Goal: Task Accomplishment & Management: Manage account settings

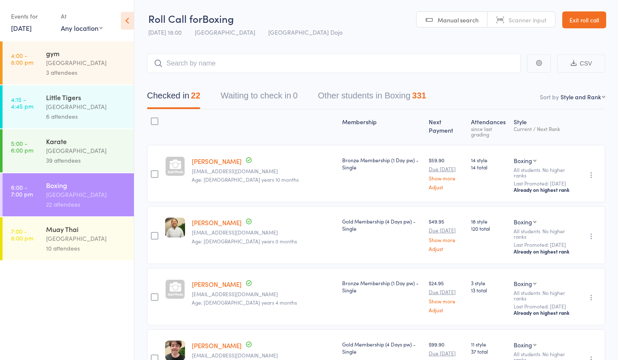
click at [564, 20] on link "Exit roll call" at bounding box center [584, 19] width 44 height 17
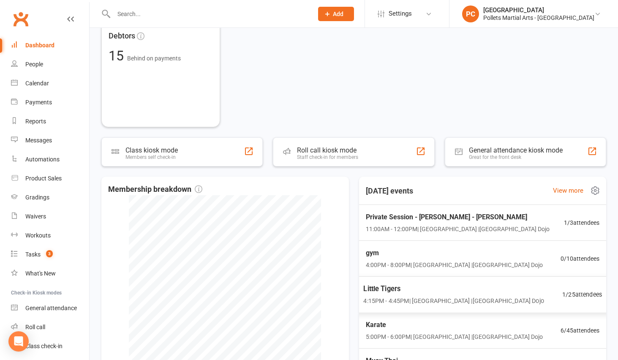
scroll to position [36, 0]
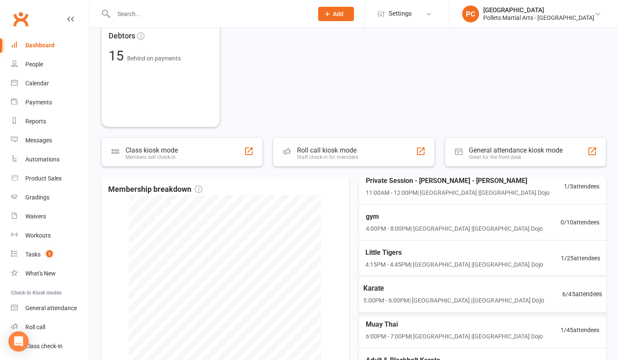
click at [488, 284] on span "Karate" at bounding box center [453, 288] width 180 height 11
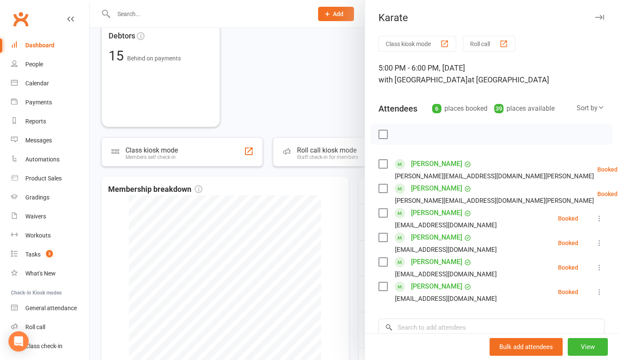
click at [352, 248] on div at bounding box center [354, 180] width 528 height 360
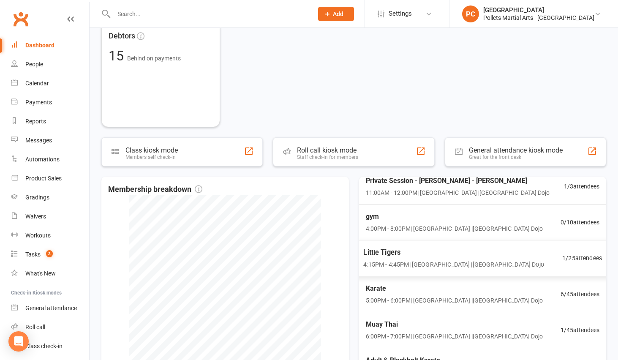
click at [422, 260] on span "4:15PM - 4:45PM | Pollets Castle Hill | Castle Hill Dojo" at bounding box center [453, 265] width 180 height 10
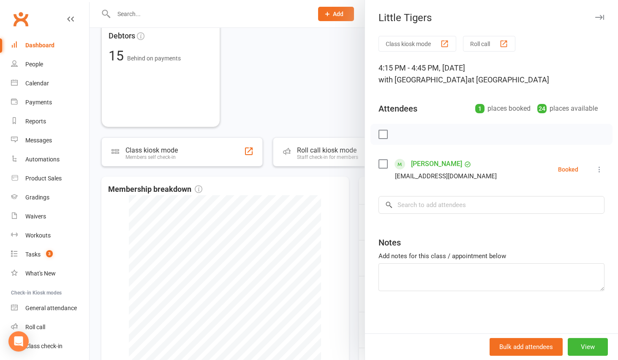
click at [356, 251] on div at bounding box center [354, 180] width 528 height 360
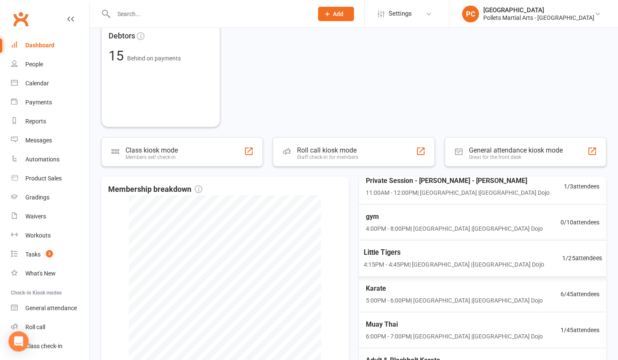
scroll to position [412, 0]
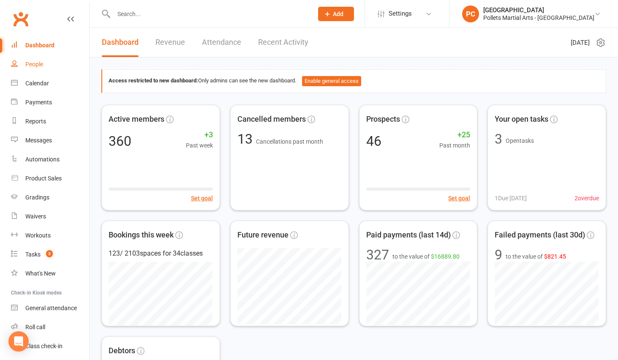
click at [35, 66] on div "People" at bounding box center [34, 64] width 18 height 7
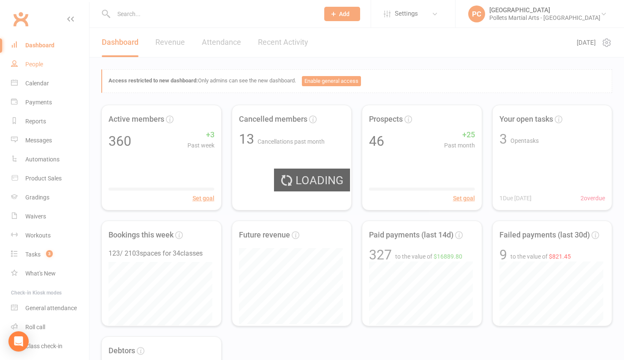
select select "100"
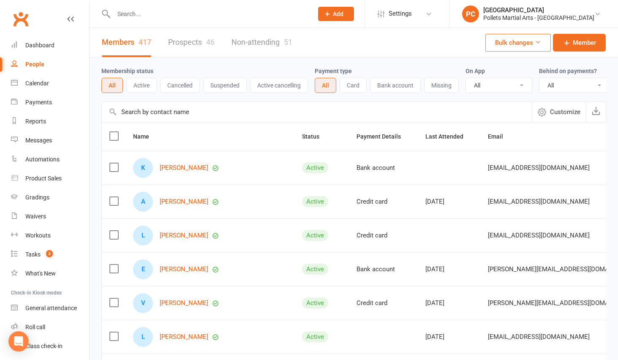
click at [188, 42] on link "Prospects 46" at bounding box center [191, 42] width 46 height 29
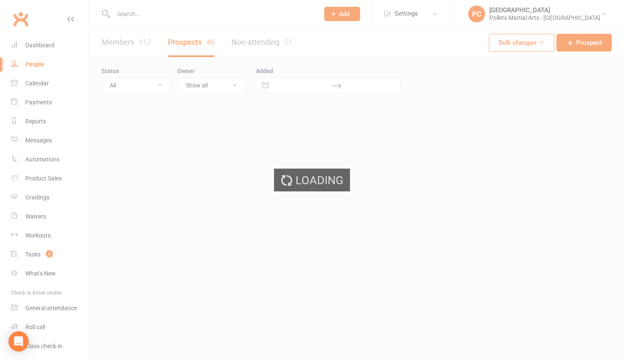
select select "100"
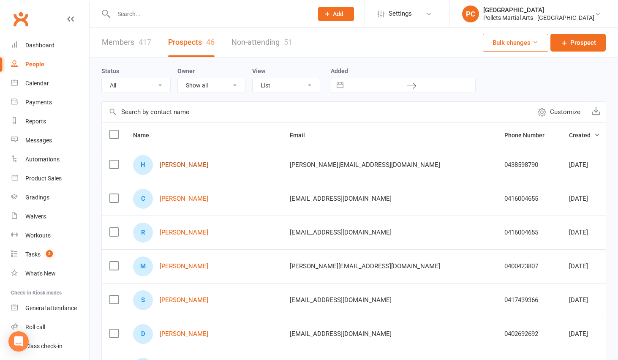
click at [181, 167] on link "[PERSON_NAME]" at bounding box center [184, 164] width 49 height 7
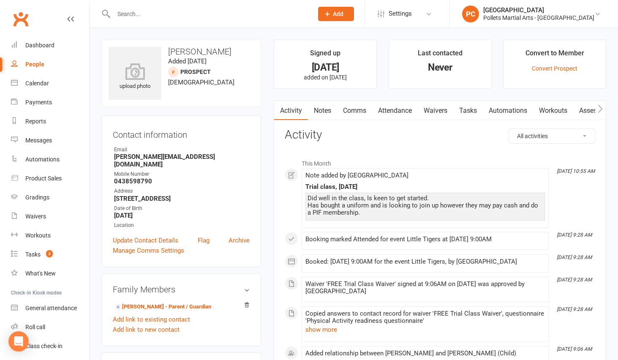
click at [351, 112] on link "Comms" at bounding box center [354, 110] width 35 height 19
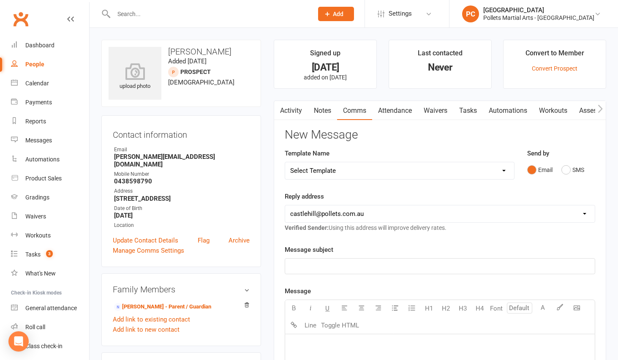
click at [351, 264] on p "﻿" at bounding box center [439, 266] width 299 height 10
click at [385, 172] on select "Select Template [SMS] [Default template - review before using] Appointment remi…" at bounding box center [399, 170] width 228 height 17
select select "15"
click at [285, 162] on select "Select Template [SMS] [Default template - review before using] Appointment remi…" at bounding box center [399, 170] width 228 height 17
drag, startPoint x: 368, startPoint y: 264, endPoint x: 253, endPoint y: 263, distance: 115.3
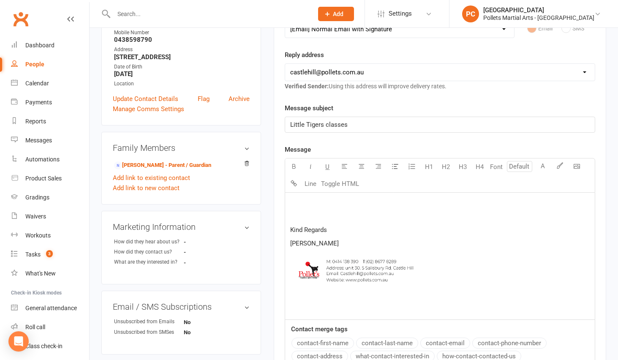
click at [342, 203] on p at bounding box center [439, 203] width 299 height 10
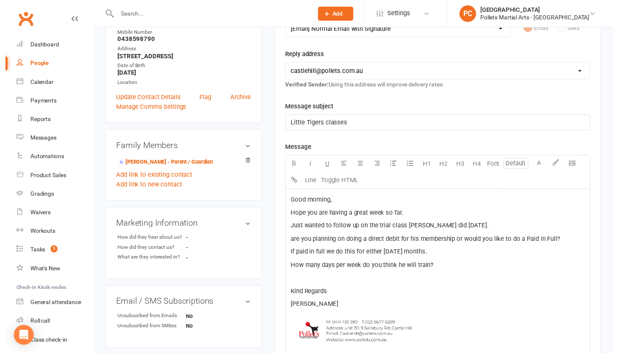
scroll to position [368, 0]
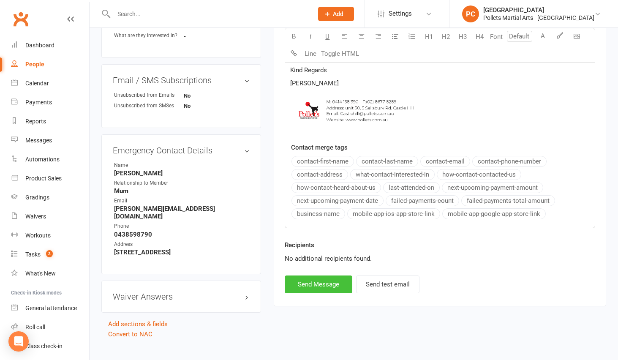
click at [318, 292] on button "Send Message" at bounding box center [319, 284] width 68 height 18
select select
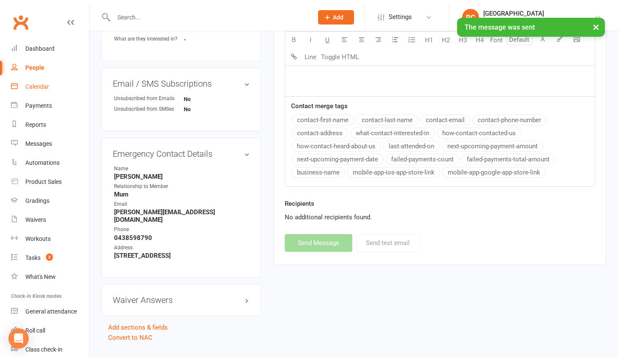
scroll to position [364, 0]
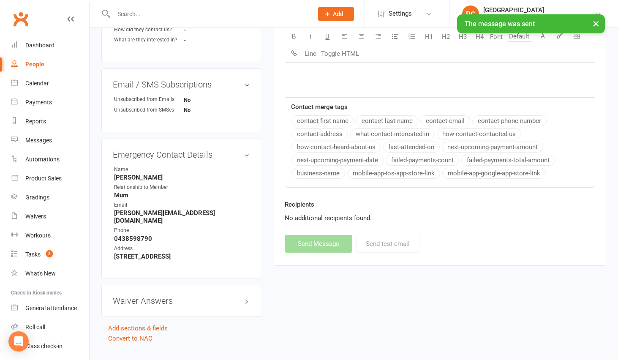
click at [29, 61] on div "People" at bounding box center [34, 64] width 19 height 7
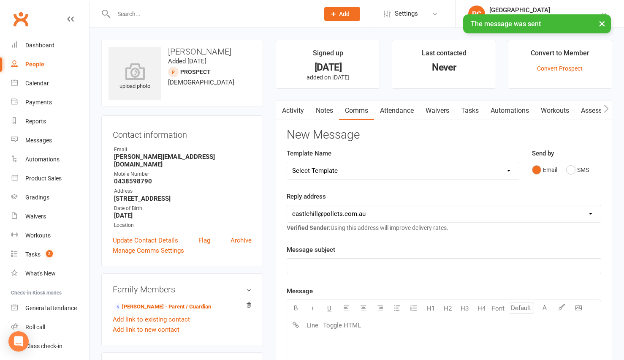
select select "100"
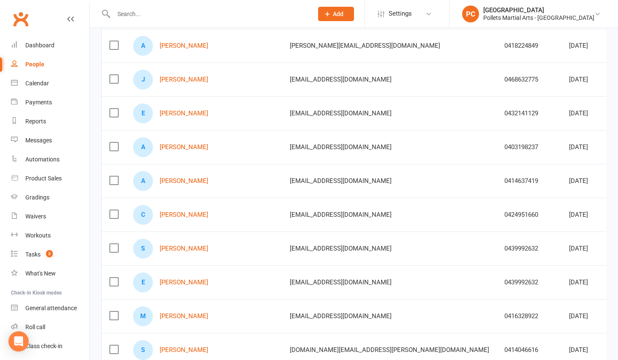
scroll to position [568, 0]
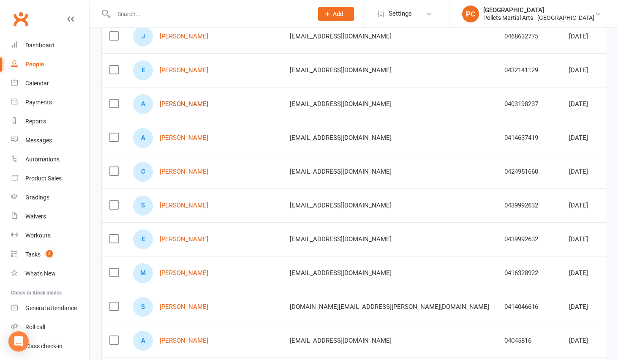
click at [193, 103] on link "[PERSON_NAME]" at bounding box center [184, 104] width 49 height 7
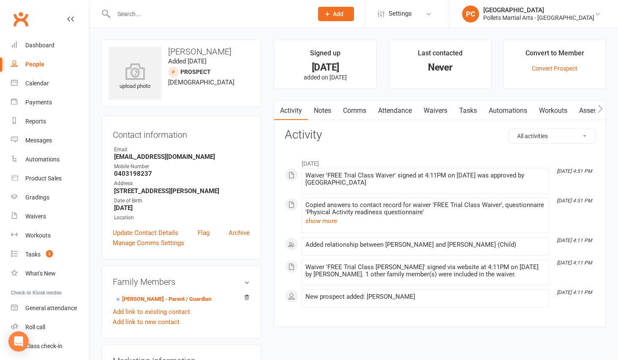
click at [351, 115] on link "Comms" at bounding box center [354, 110] width 35 height 19
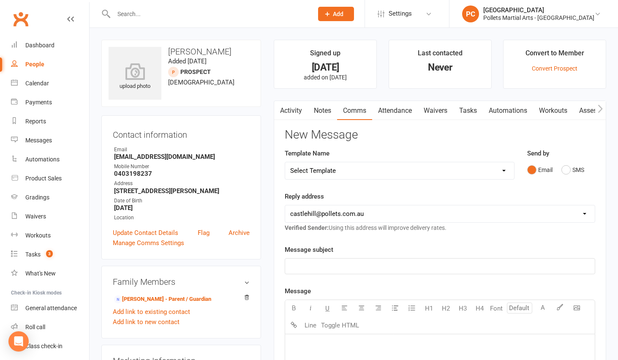
click at [378, 112] on link "Attendance" at bounding box center [395, 110] width 46 height 19
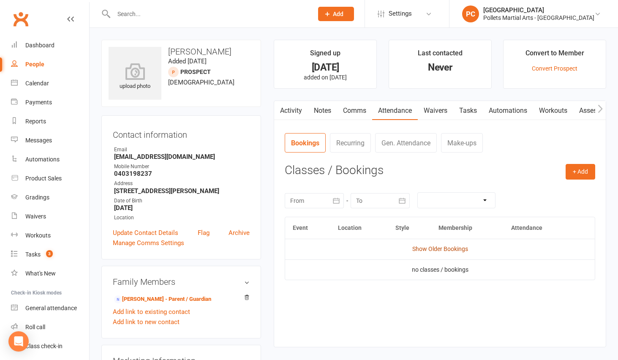
click at [429, 247] on link "Show Older Bookings" at bounding box center [440, 248] width 56 height 7
click at [329, 114] on link "Notes" at bounding box center [322, 110] width 29 height 19
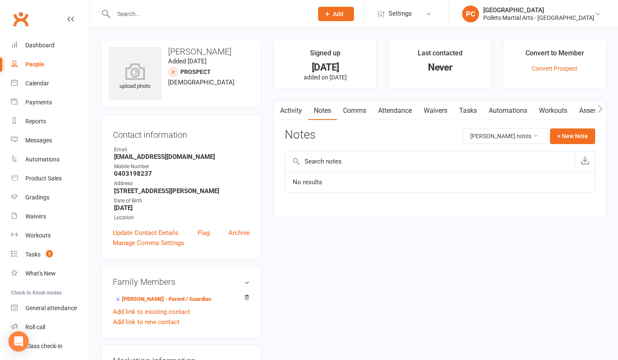
click at [295, 112] on link "Activity" at bounding box center [291, 110] width 34 height 19
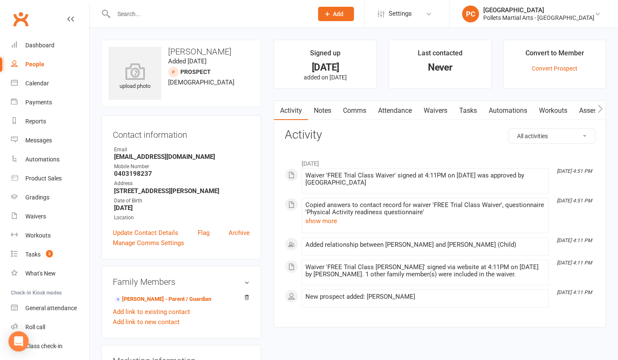
click at [67, 19] on icon at bounding box center [70, 19] width 7 height 7
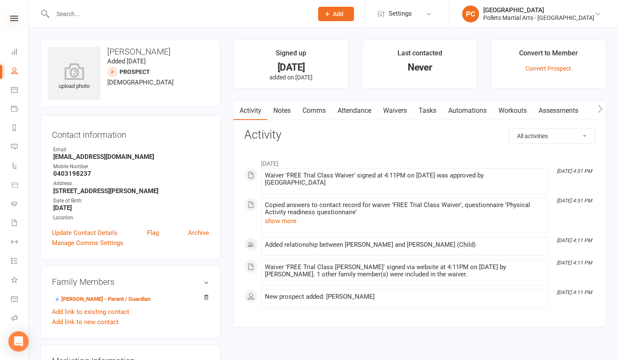
click at [12, 17] on icon at bounding box center [14, 18] width 8 height 5
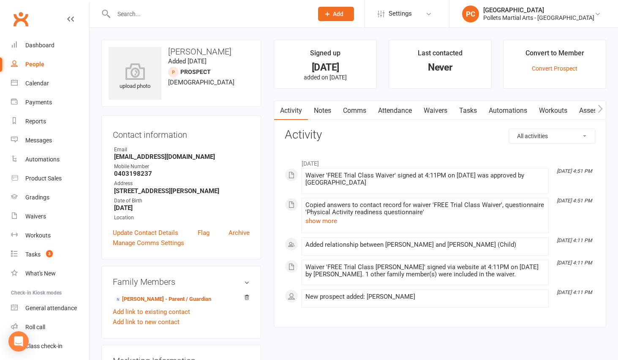
click at [35, 66] on div "People" at bounding box center [34, 64] width 19 height 7
select select "100"
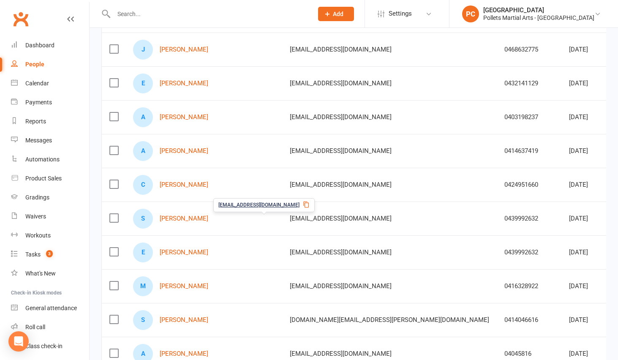
scroll to position [560, 0]
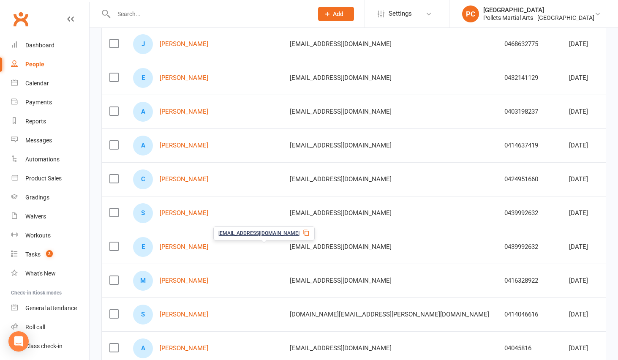
click at [290, 248] on span "[EMAIL_ADDRESS][DOMAIN_NAME]" at bounding box center [341, 247] width 102 height 16
click at [290, 249] on span "[EMAIL_ADDRESS][DOMAIN_NAME]" at bounding box center [341, 247] width 102 height 16
click at [164, 245] on link "[PERSON_NAME]" at bounding box center [184, 246] width 49 height 7
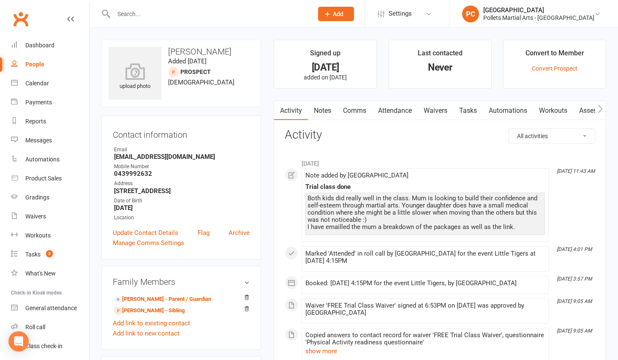
click at [326, 111] on link "Notes" at bounding box center [322, 110] width 29 height 19
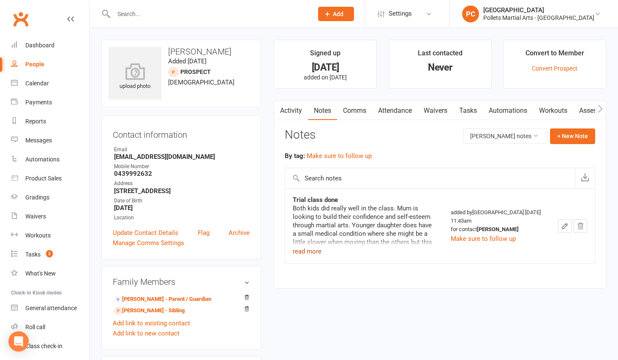
click at [313, 252] on button "read more" at bounding box center [307, 251] width 29 height 10
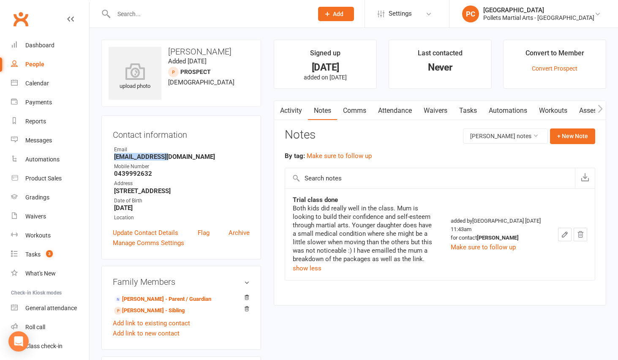
drag, startPoint x: 164, startPoint y: 155, endPoint x: 110, endPoint y: 158, distance: 54.2
click at [110, 159] on div "Contact information Owner Email [EMAIL_ADDRESS][DOMAIN_NAME] Mobile Number [PHO…" at bounding box center [181, 187] width 160 height 144
copy strong "[EMAIL_ADDRESS][DOMAIN_NAME]"
click at [50, 64] on link "People" at bounding box center [50, 64] width 78 height 19
select select "100"
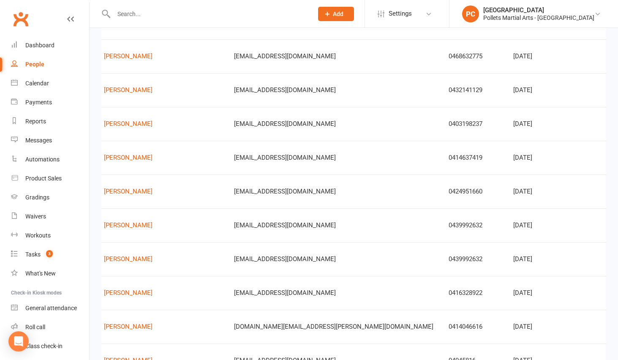
scroll to position [0, 61]
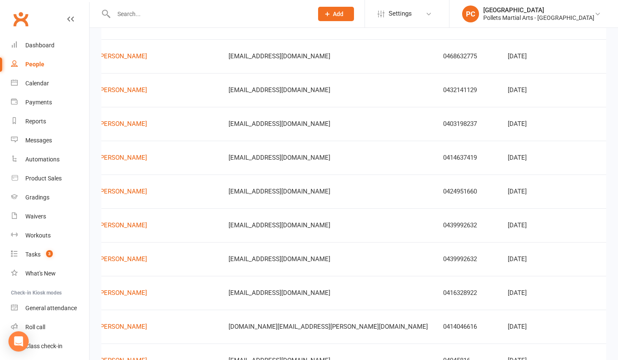
click at [567, 311] on link "Archive prospect" at bounding box center [550, 309] width 84 height 17
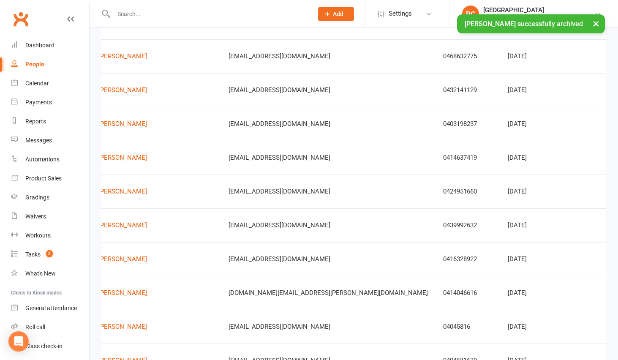
click at [549, 306] on link "Archive prospect" at bounding box center [550, 309] width 84 height 17
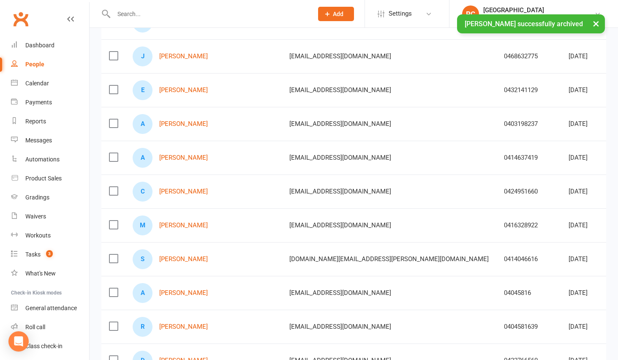
scroll to position [0, 0]
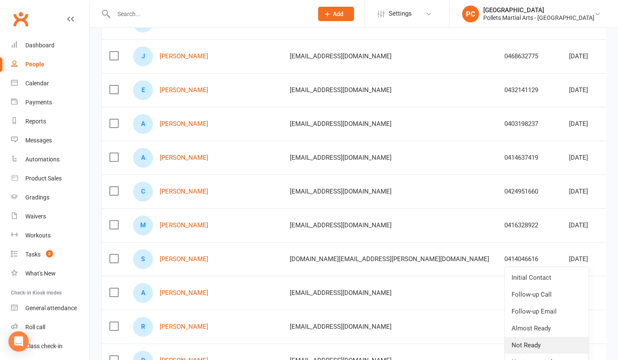
click at [546, 339] on link "Not Ready" at bounding box center [547, 345] width 84 height 17
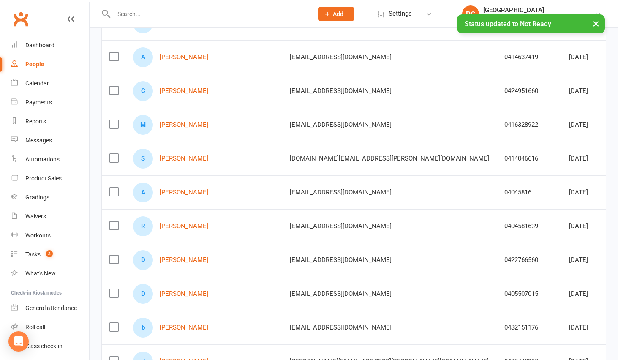
scroll to position [654, 0]
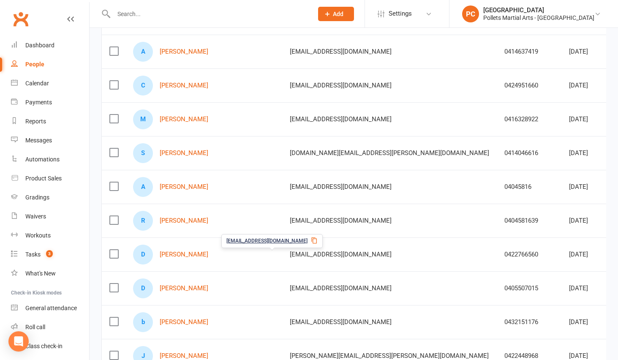
click at [311, 241] on icon at bounding box center [313, 240] width 5 height 6
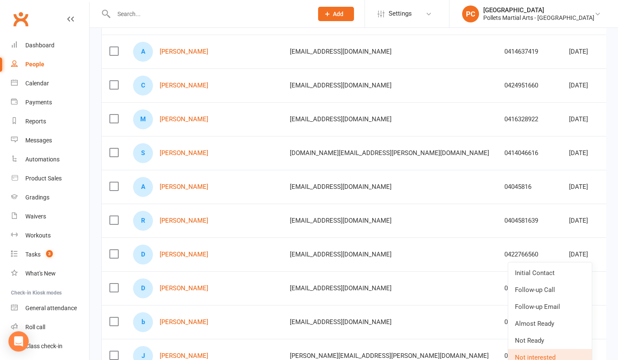
drag, startPoint x: 470, startPoint y: 236, endPoint x: 475, endPoint y: 244, distance: 9.1
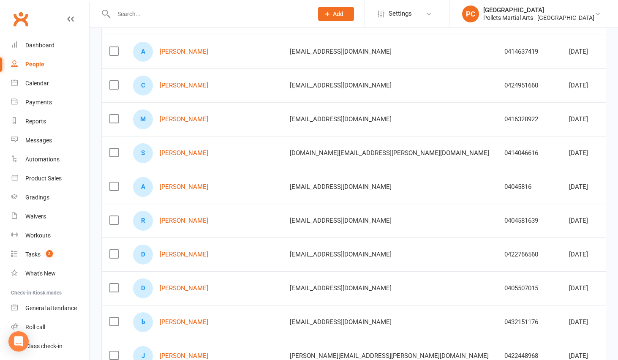
scroll to position [0, 61]
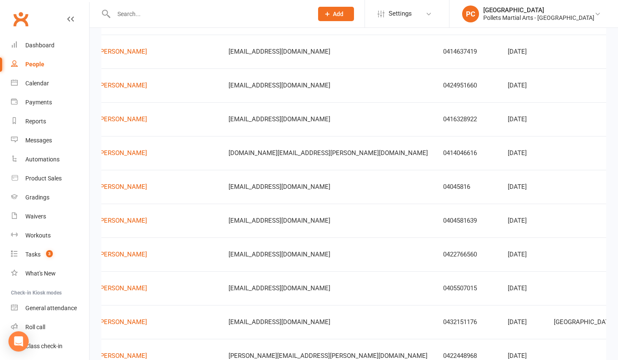
click at [573, 338] on link "Archive prospect" at bounding box center [550, 338] width 84 height 17
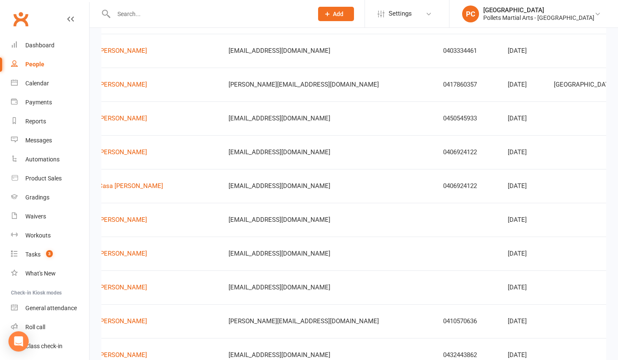
click at [546, 302] on link "Archive prospect" at bounding box center [550, 304] width 84 height 17
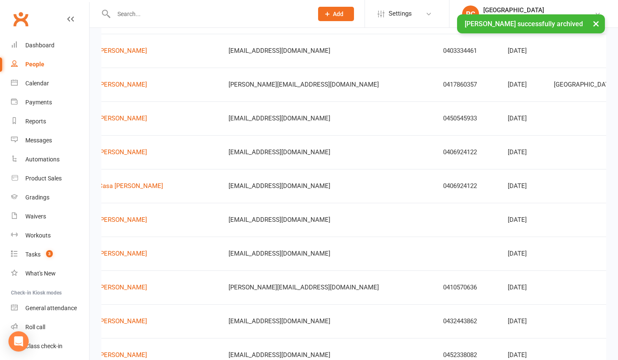
click at [553, 297] on link "Archive prospect" at bounding box center [550, 304] width 84 height 17
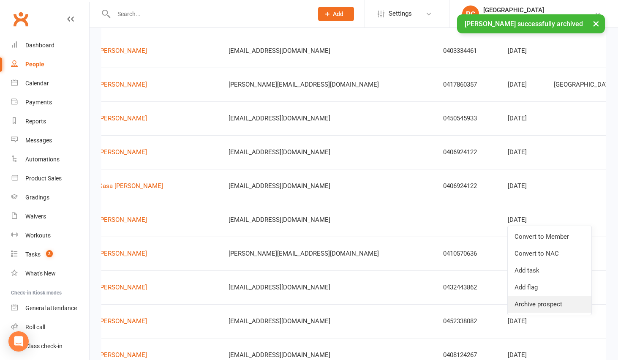
click at [538, 307] on link "Archive prospect" at bounding box center [550, 304] width 84 height 17
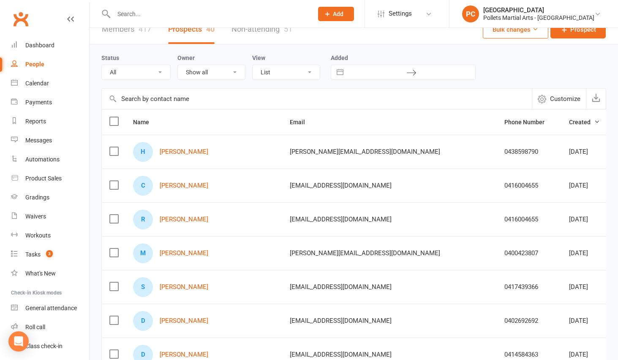
scroll to position [0, 0]
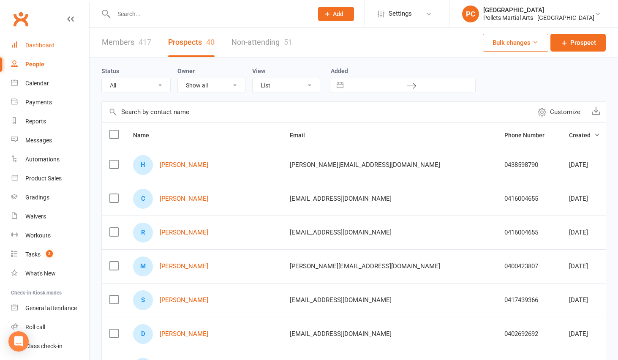
click at [21, 41] on link "Dashboard" at bounding box center [50, 45] width 78 height 19
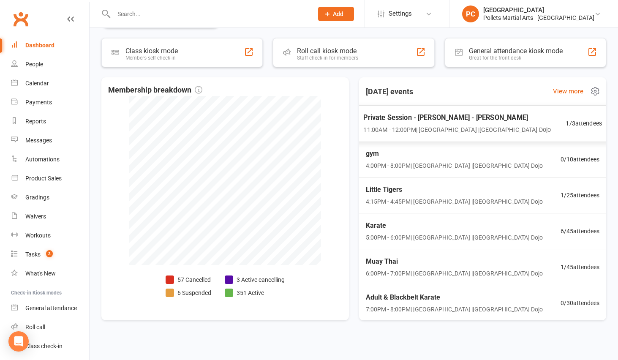
scroll to position [148, 0]
